Goal: Information Seeking & Learning: Understand process/instructions

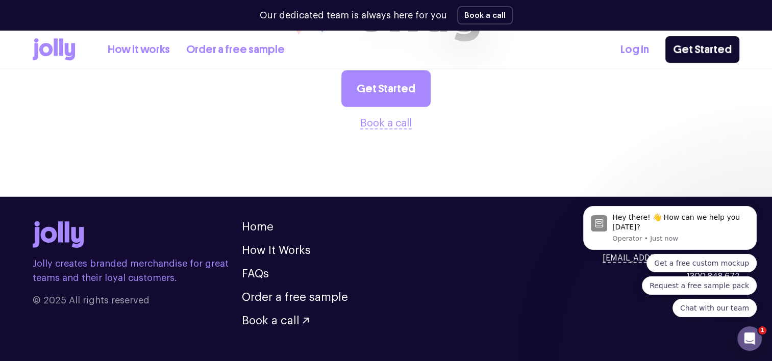
click at [105, 257] on p "Jolly creates branded merchandise for great teams and their loyal customers." at bounding box center [137, 271] width 209 height 29
click at [751, 208] on icon "Dismiss notification" at bounding box center [754, 209] width 6 height 6
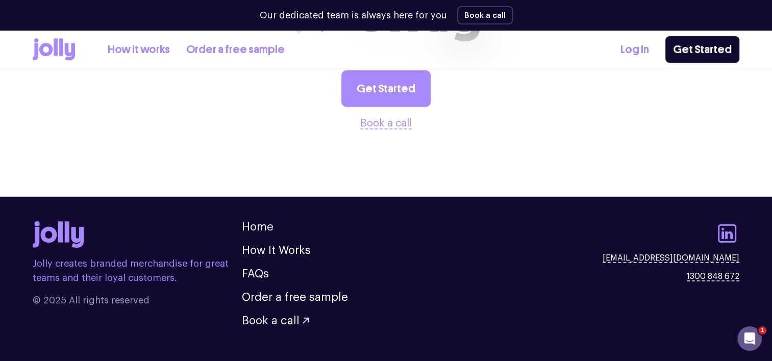
click at [551, 234] on div "Jolly creates branded merchandise for great teams and their loyal customers. © …" at bounding box center [386, 274] width 707 height 105
click at [263, 269] on link "FAQs" at bounding box center [255, 274] width 27 height 11
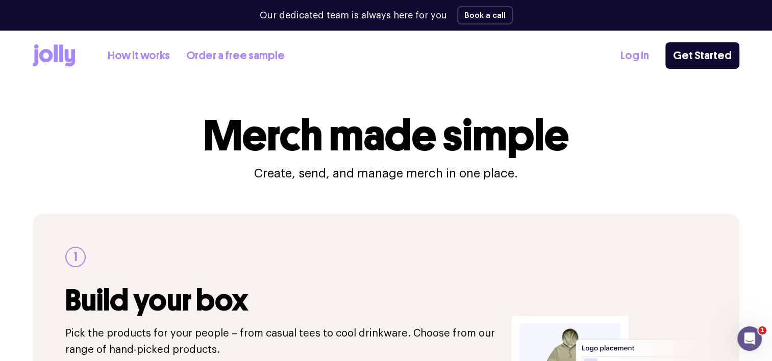
drag, startPoint x: 67, startPoint y: 56, endPoint x: 106, endPoint y: 97, distance: 57.0
click at [67, 56] on icon at bounding box center [70, 58] width 10 height 17
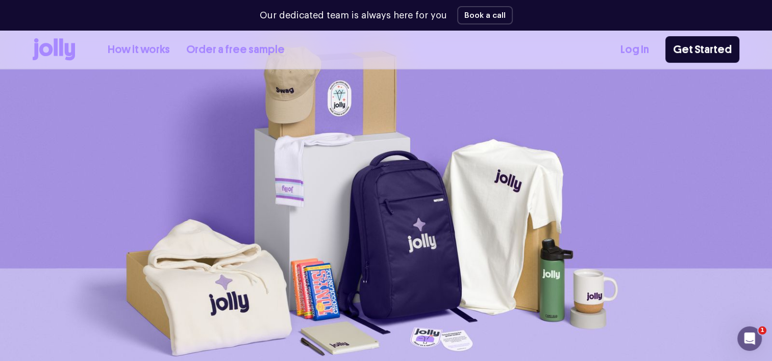
scroll to position [102, 0]
